Goal: Use online tool/utility: Utilize a website feature to perform a specific function

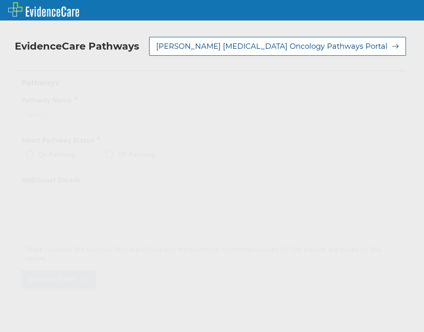
click at [30, 110] on div "Select..." at bounding box center [37, 114] width 23 height 9
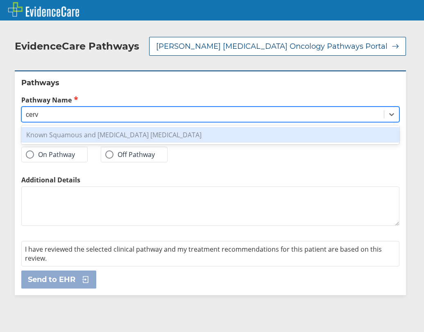
click at [103, 127] on div "Known Squamous and [MEDICAL_DATA] [MEDICAL_DATA]" at bounding box center [210, 135] width 378 height 16
type input "cerv"
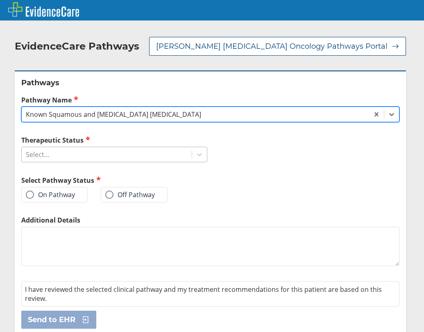
click at [66, 147] on div "Select..." at bounding box center [107, 154] width 170 height 14
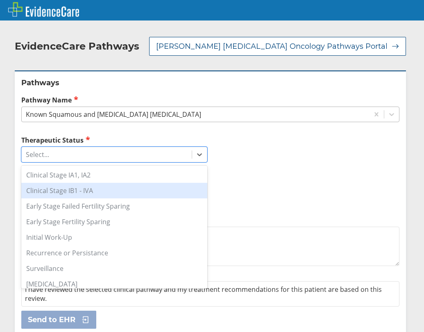
click at [72, 183] on div "Clinical Stage IB1 - IVA" at bounding box center [114, 191] width 186 height 16
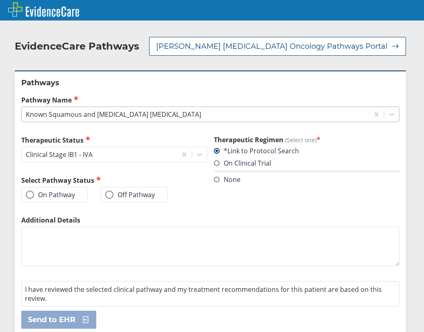
click at [47, 190] on label "On Pathway" at bounding box center [50, 194] width 49 height 8
click at [0, 0] on input "On Pathway" at bounding box center [0, 0] width 0 height 0
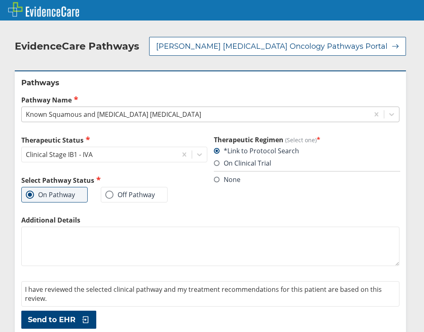
click at [231, 175] on label "None" at bounding box center [227, 179] width 27 height 9
click at [0, 0] on input "None" at bounding box center [0, 0] width 0 height 0
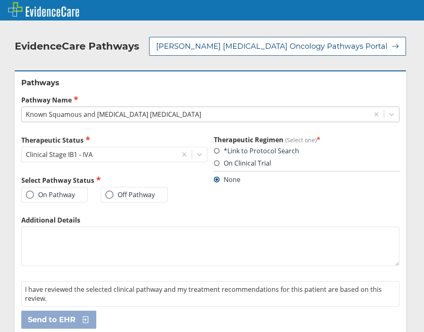
click at [51, 190] on label "On Pathway" at bounding box center [50, 194] width 49 height 8
click at [0, 0] on input "On Pathway" at bounding box center [0, 0] width 0 height 0
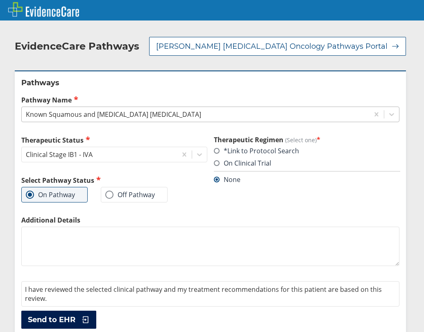
click at [56, 314] on span "Send to EHR" at bounding box center [51, 319] width 47 height 10
